Goal: Task Accomplishment & Management: Complete application form

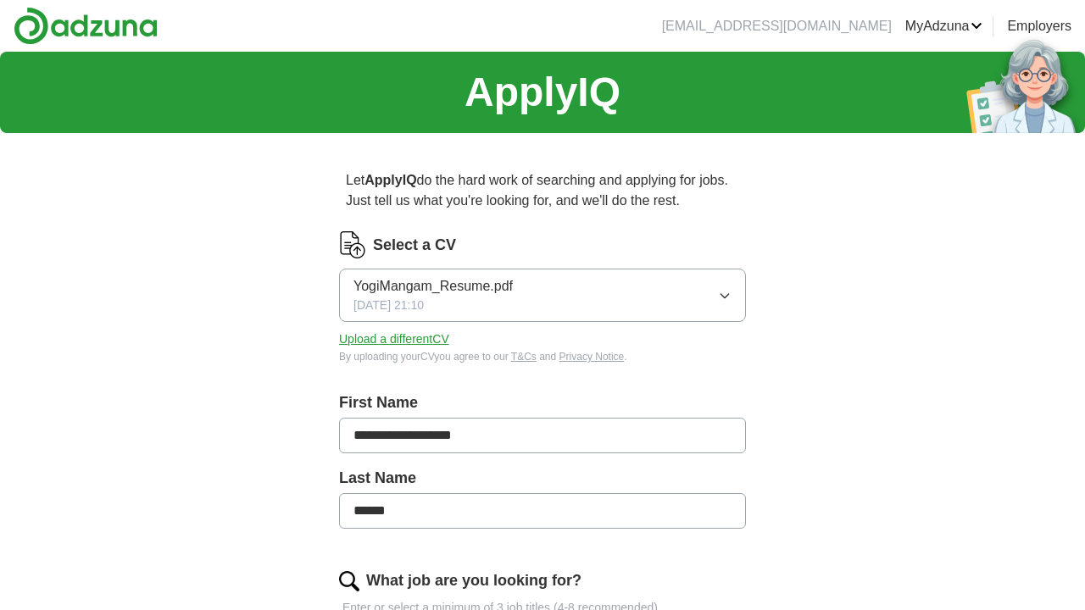
click at [726, 292] on icon "button" at bounding box center [725, 296] width 14 height 14
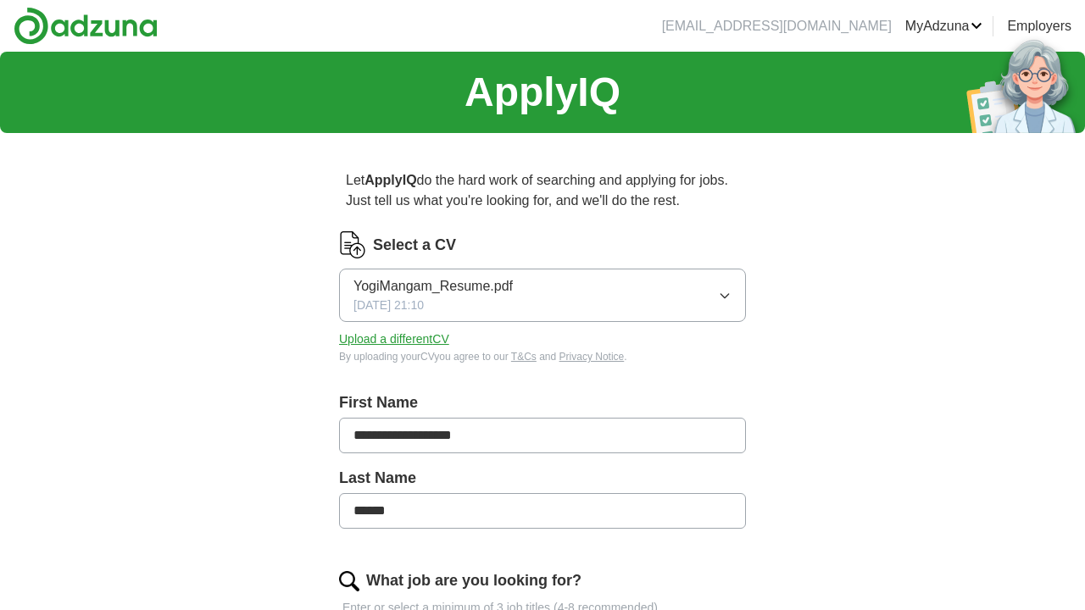
click at [391, 338] on button "Upload a different CV" at bounding box center [394, 339] width 110 height 18
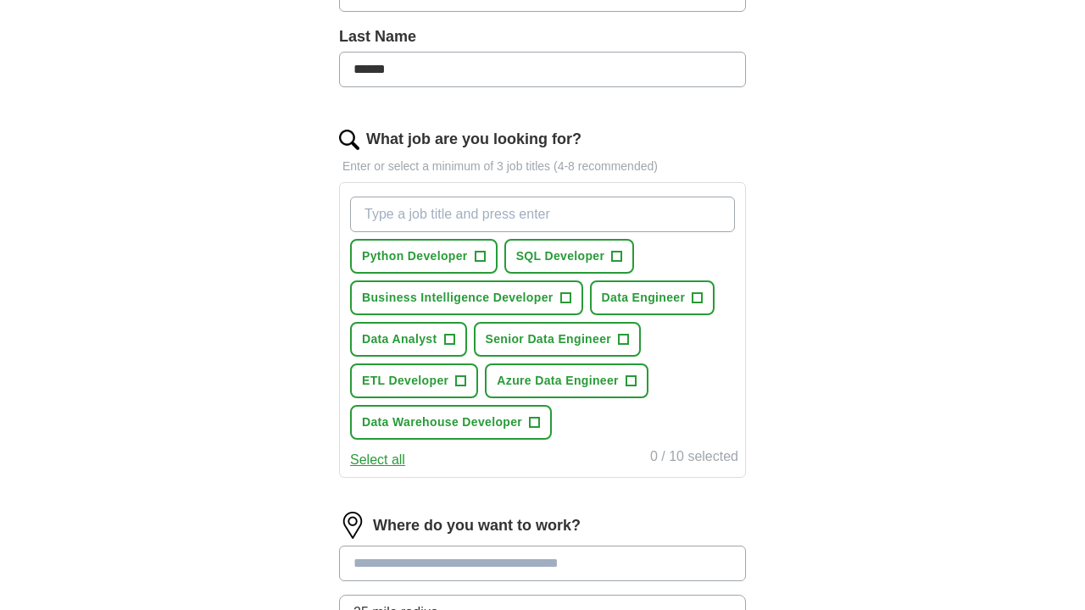
scroll to position [452, 0]
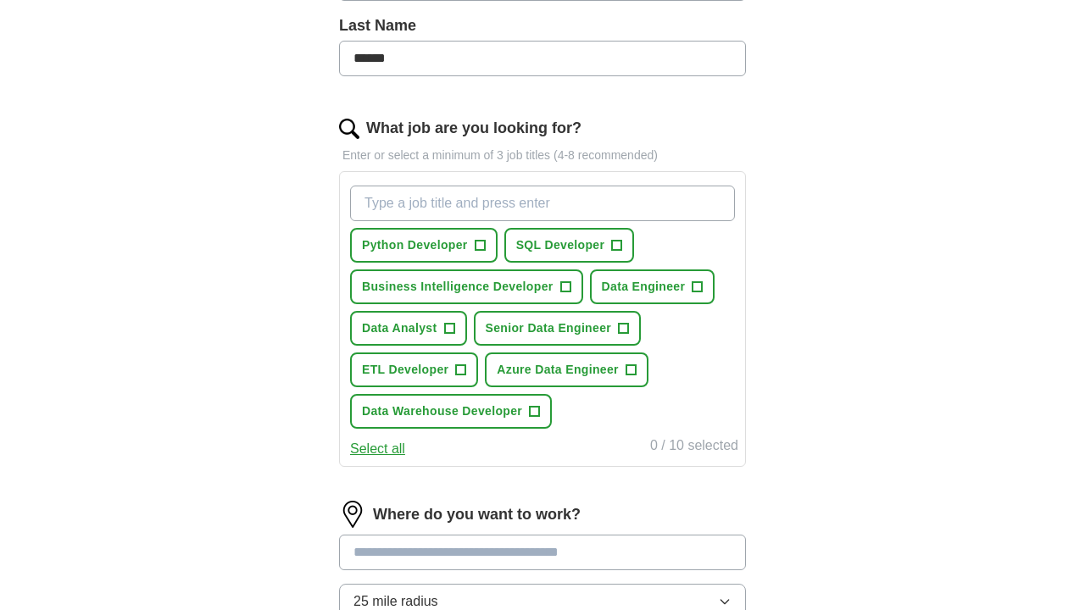
click at [600, 242] on span "SQL Developer" at bounding box center [560, 245] width 89 height 18
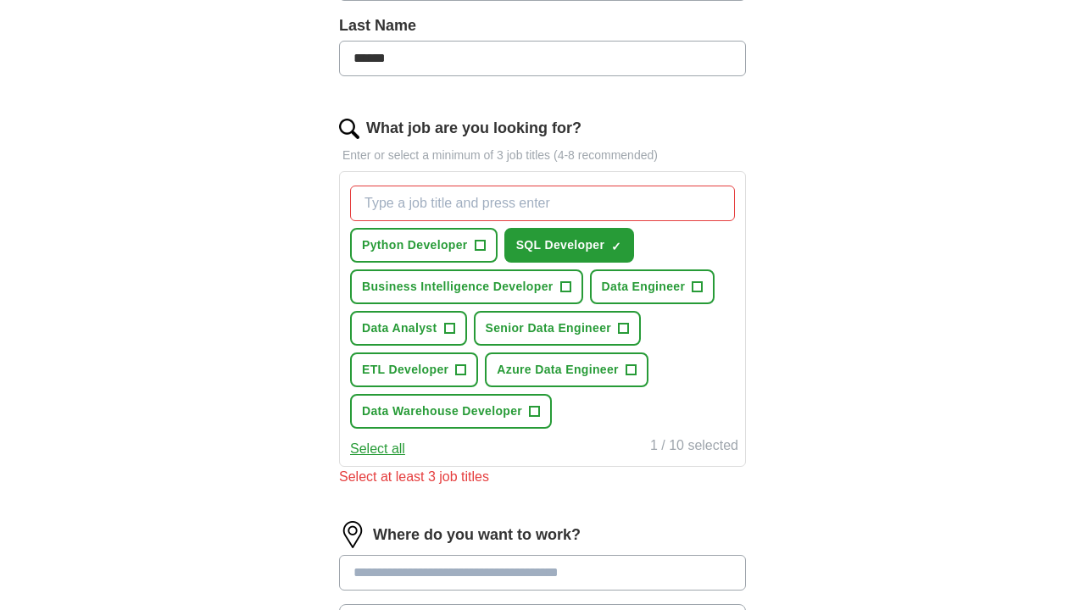
click at [693, 280] on span "+" at bounding box center [697, 287] width 10 height 14
click at [444, 322] on span "+" at bounding box center [449, 329] width 10 height 14
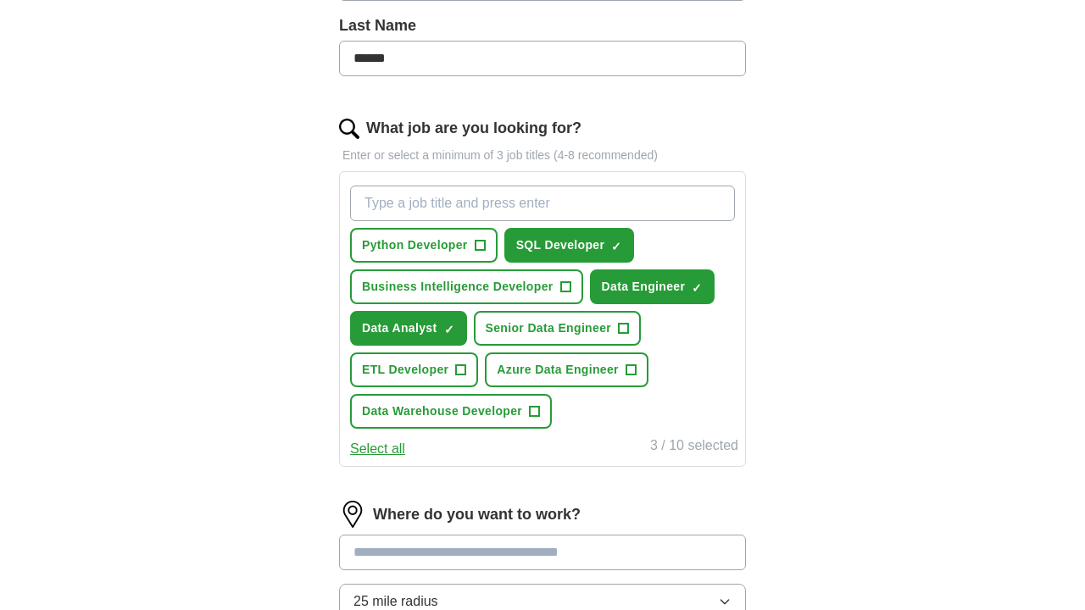
click at [552, 286] on button "Business Intelligence Developer +" at bounding box center [466, 286] width 233 height 35
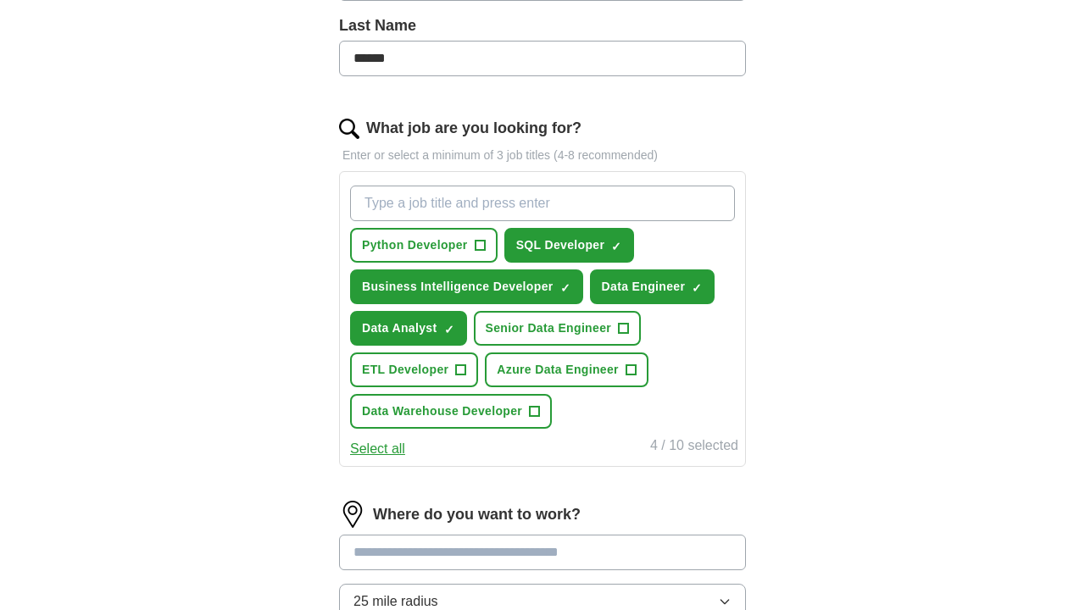
click at [459, 356] on button "ETL Developer +" at bounding box center [414, 370] width 128 height 35
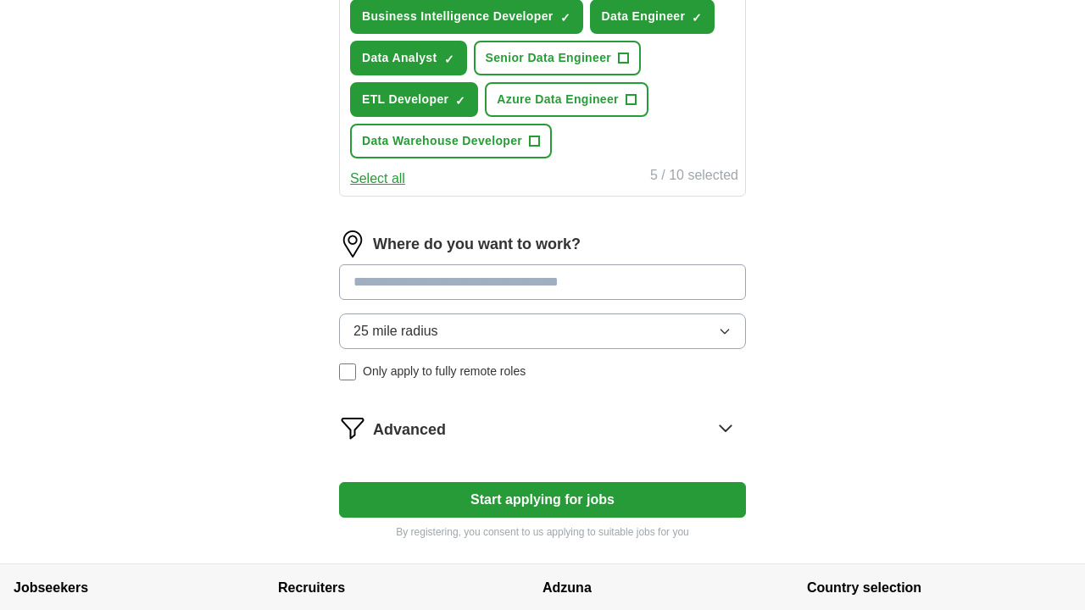
scroll to position [724, 0]
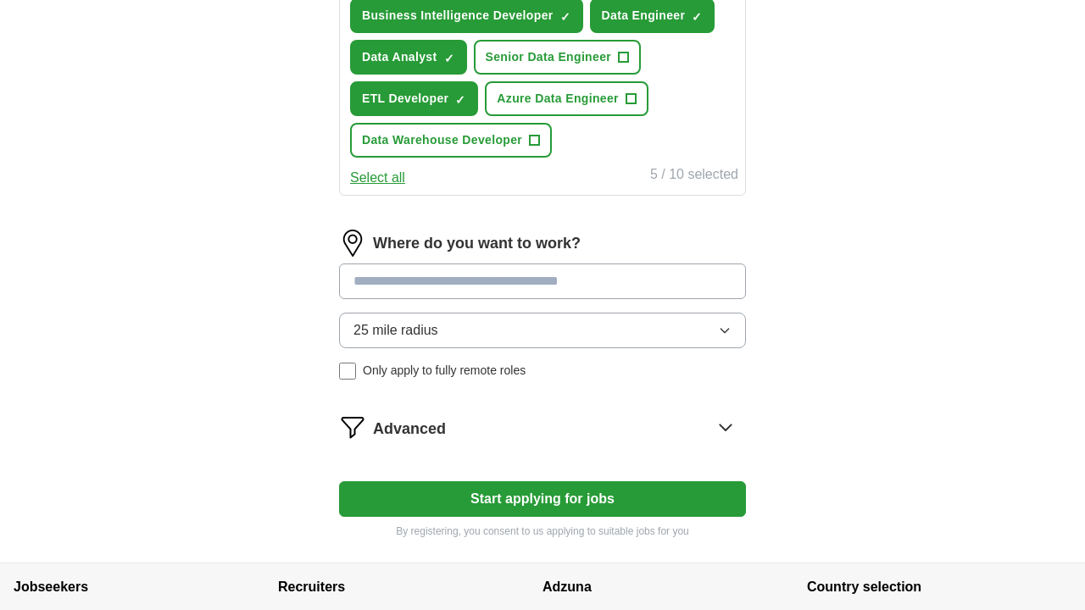
click at [622, 491] on button "Start applying for jobs" at bounding box center [542, 499] width 407 height 36
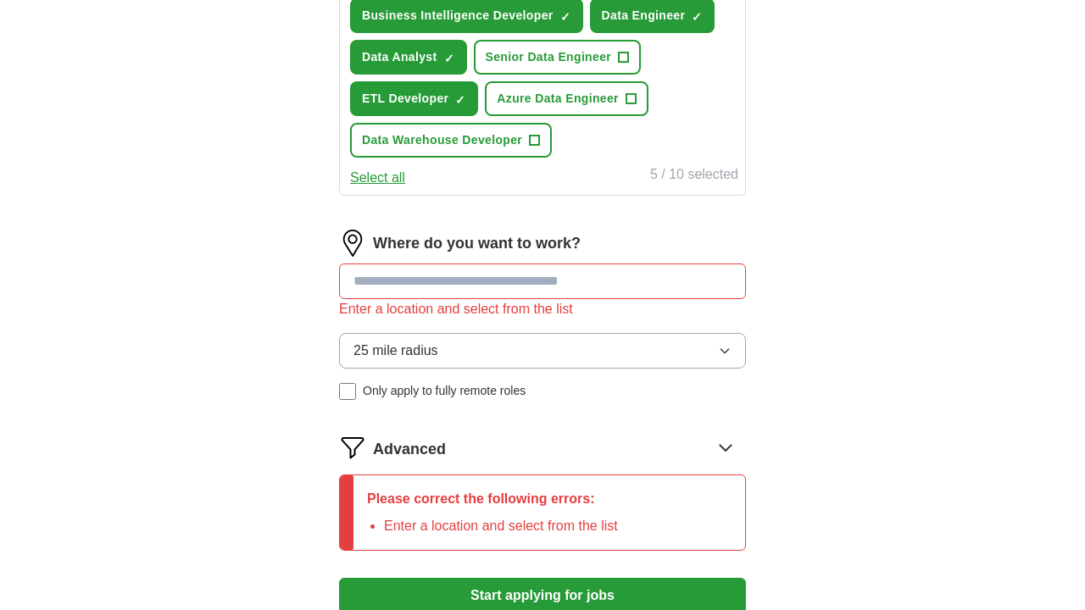
click at [614, 286] on input at bounding box center [542, 282] width 407 height 36
type input "***"
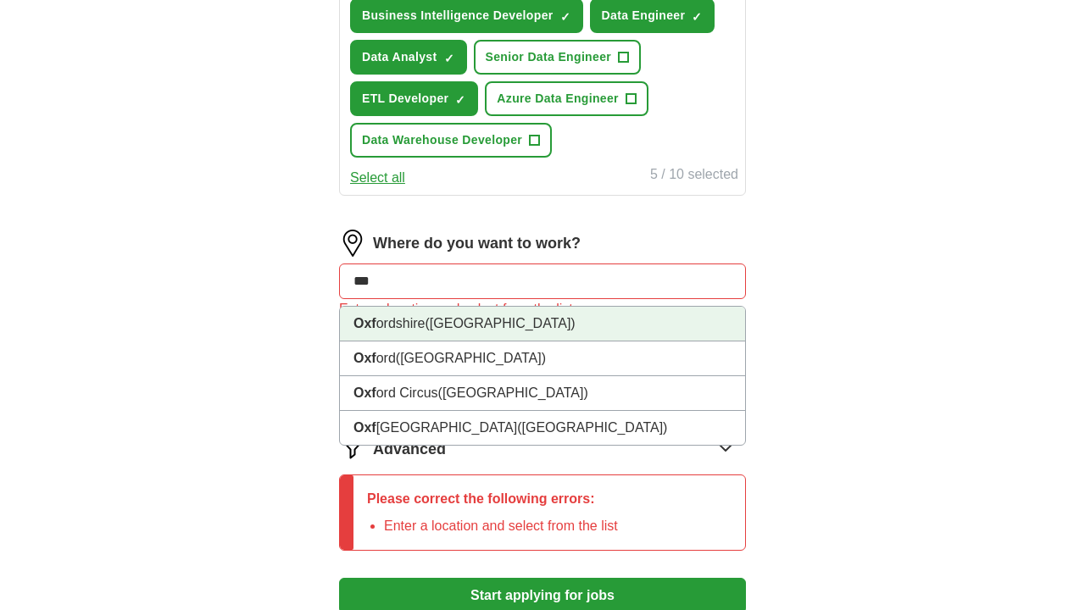
click at [482, 320] on span "([GEOGRAPHIC_DATA])" at bounding box center [500, 323] width 150 height 14
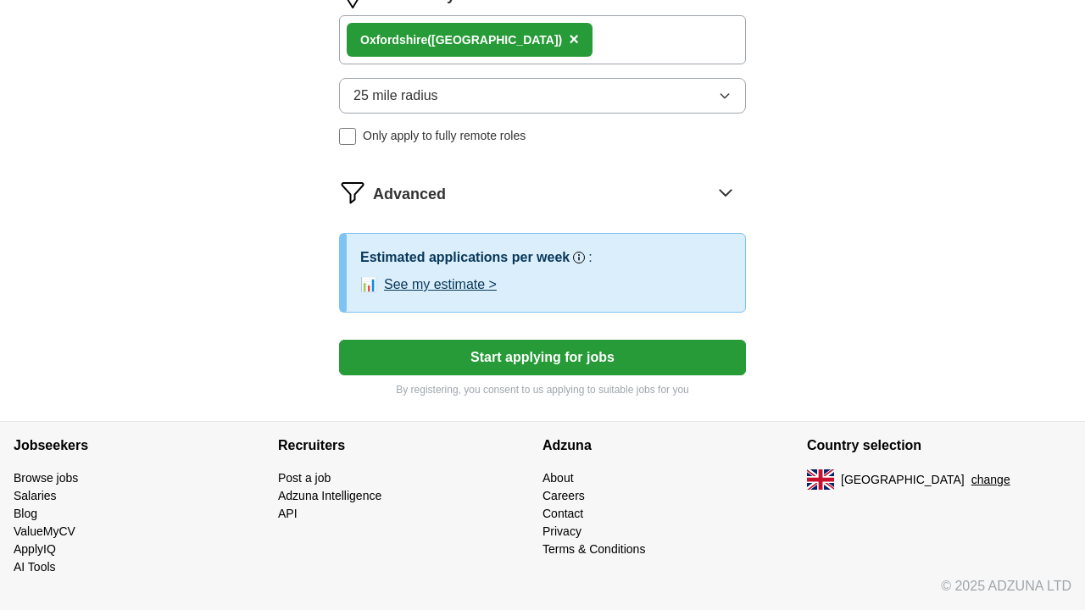
scroll to position [972, 0]
click at [508, 368] on button "Start applying for jobs" at bounding box center [542, 358] width 407 height 36
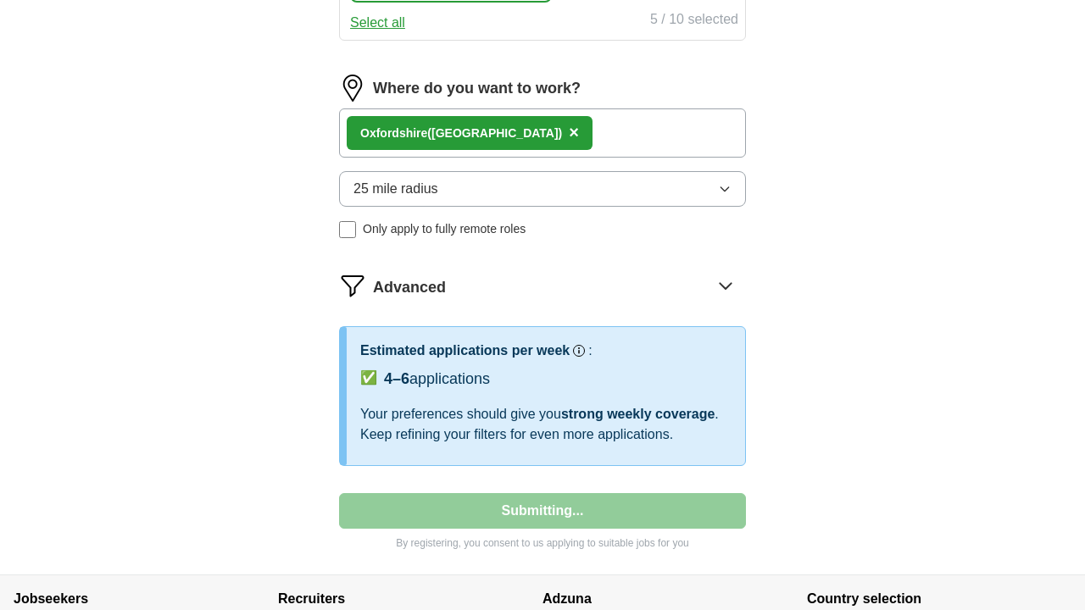
scroll to position [199, 0]
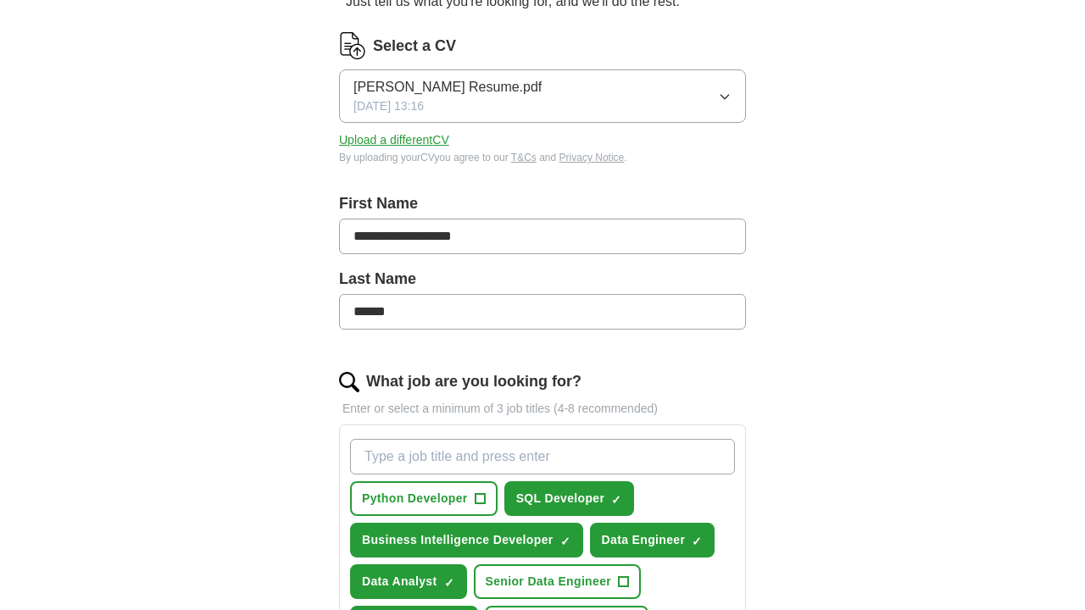
select select "**"
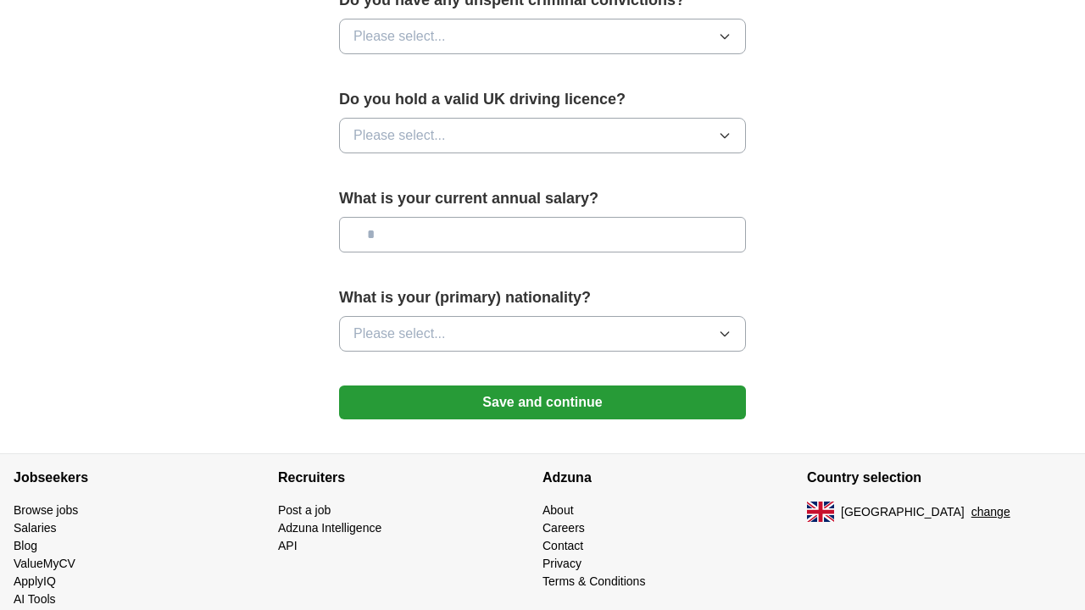
scroll to position [1123, 0]
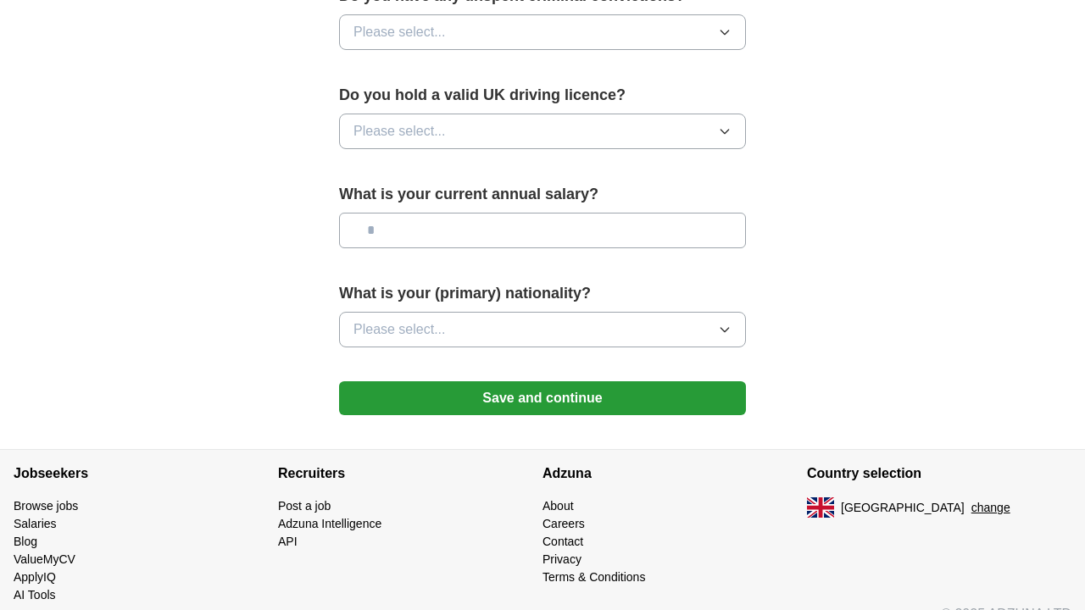
click at [508, 399] on button "Save and continue" at bounding box center [542, 398] width 407 height 34
